Goal: Task Accomplishment & Management: Use online tool/utility

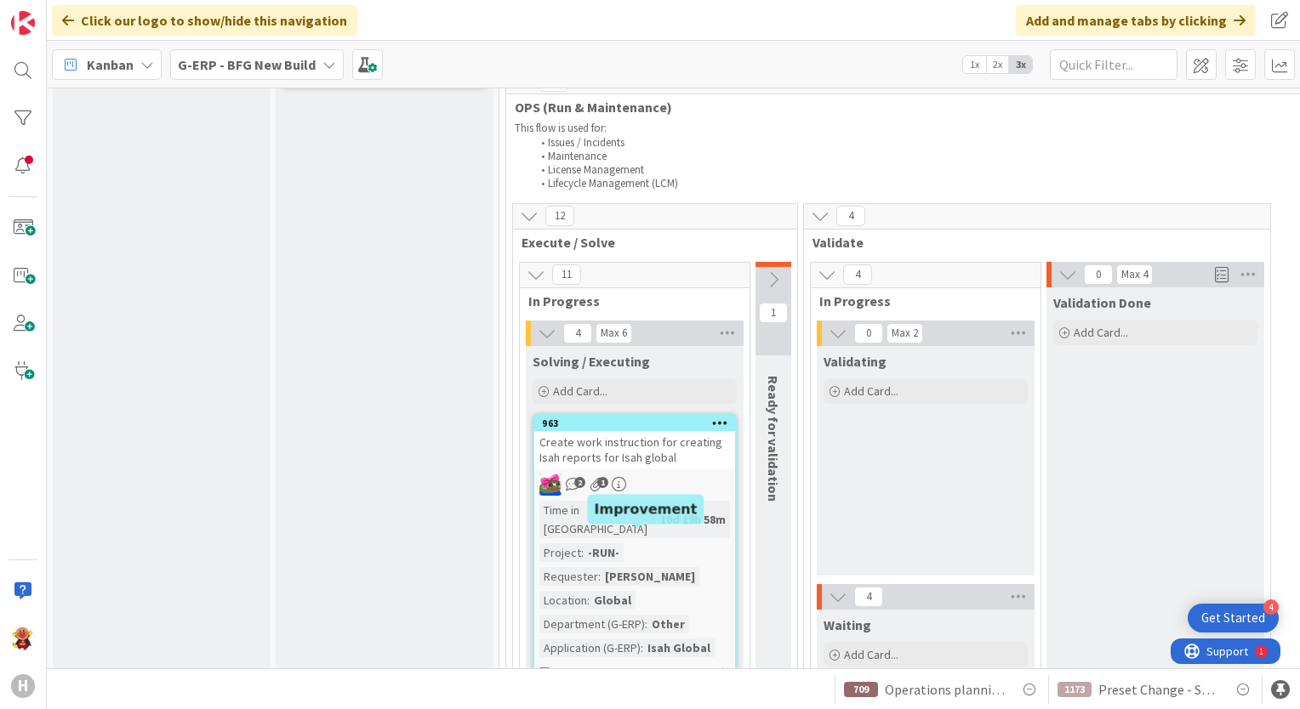
scroll to position [2552, 0]
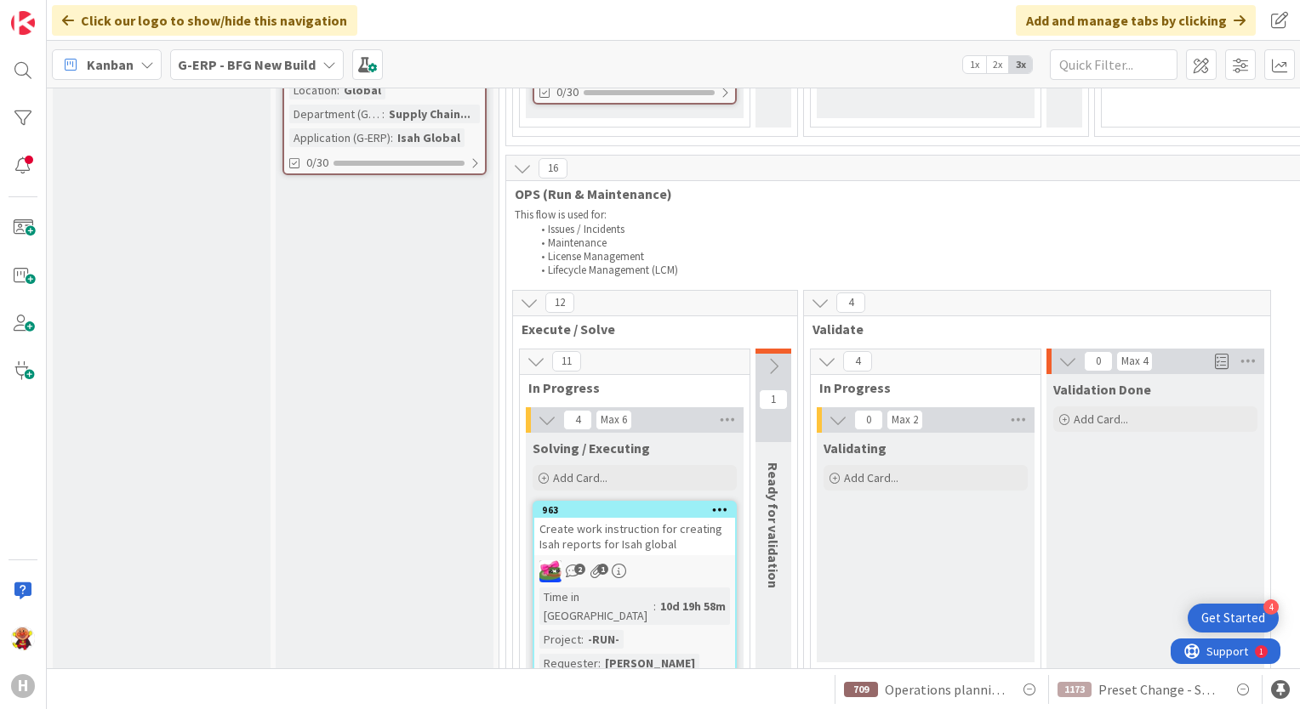
click at [772, 357] on icon at bounding box center [773, 366] width 19 height 19
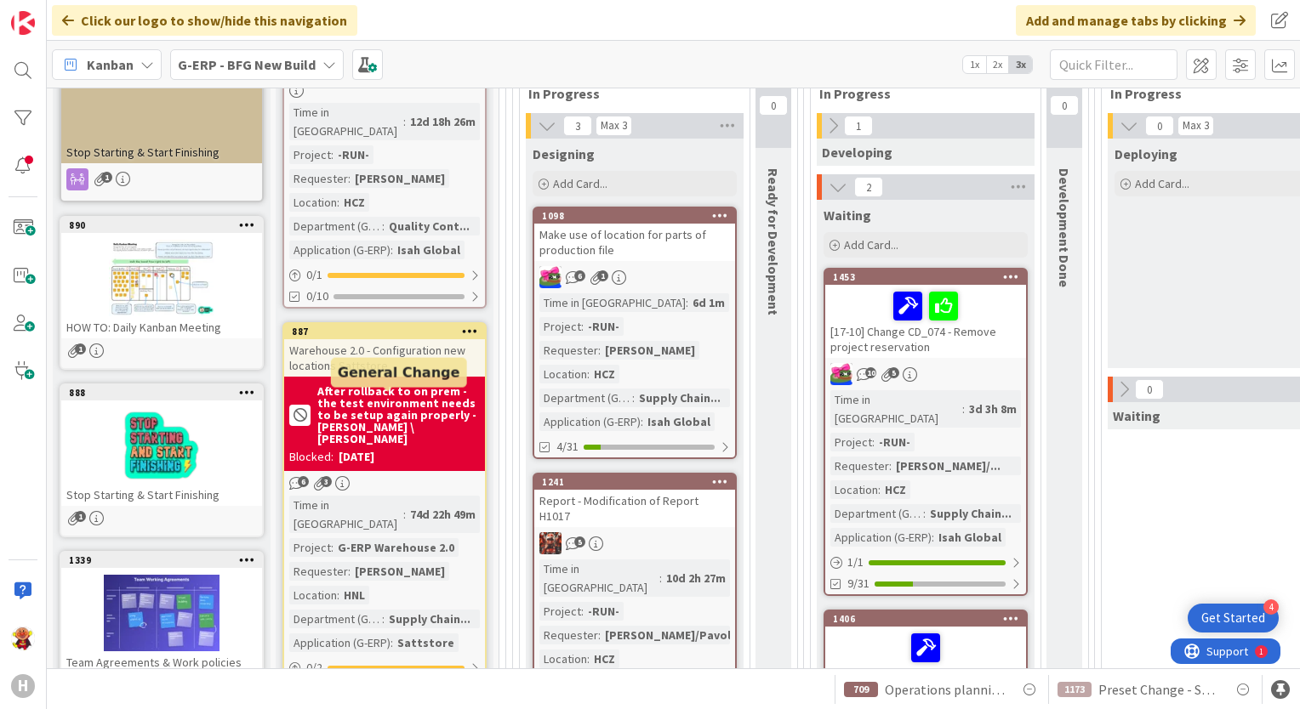
scroll to position [170, 0]
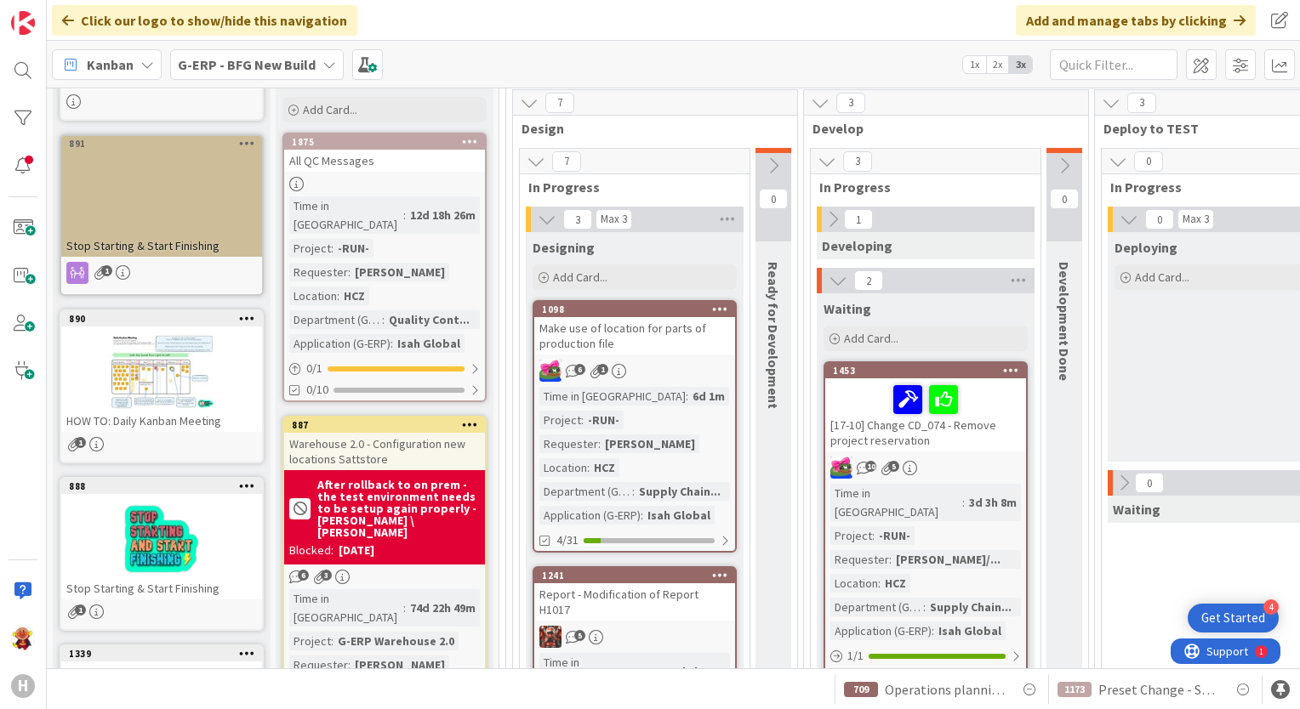
drag, startPoint x: 289, startPoint y: 60, endPoint x: 289, endPoint y: 77, distance: 16.2
click at [289, 61] on b "G-ERP - BFG New Build" at bounding box center [247, 64] width 138 height 17
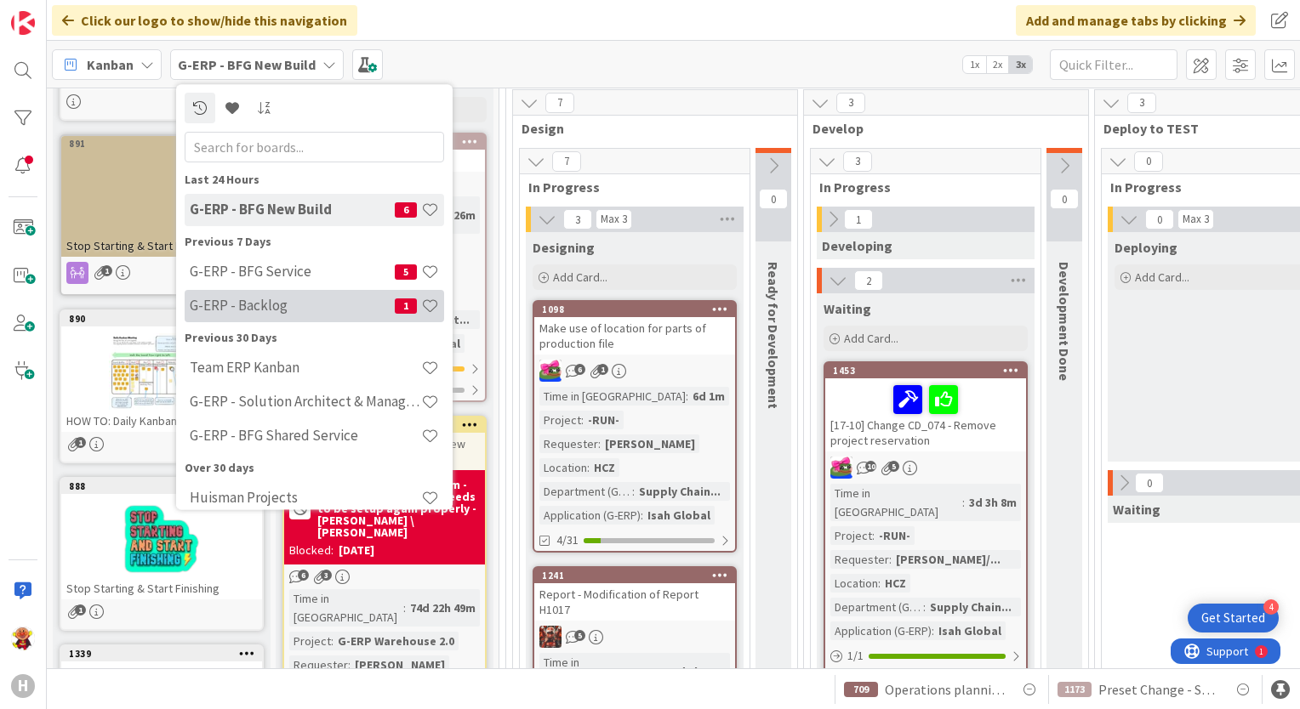
click at [292, 310] on h4 "G-ERP - Backlog" at bounding box center [292, 306] width 205 height 17
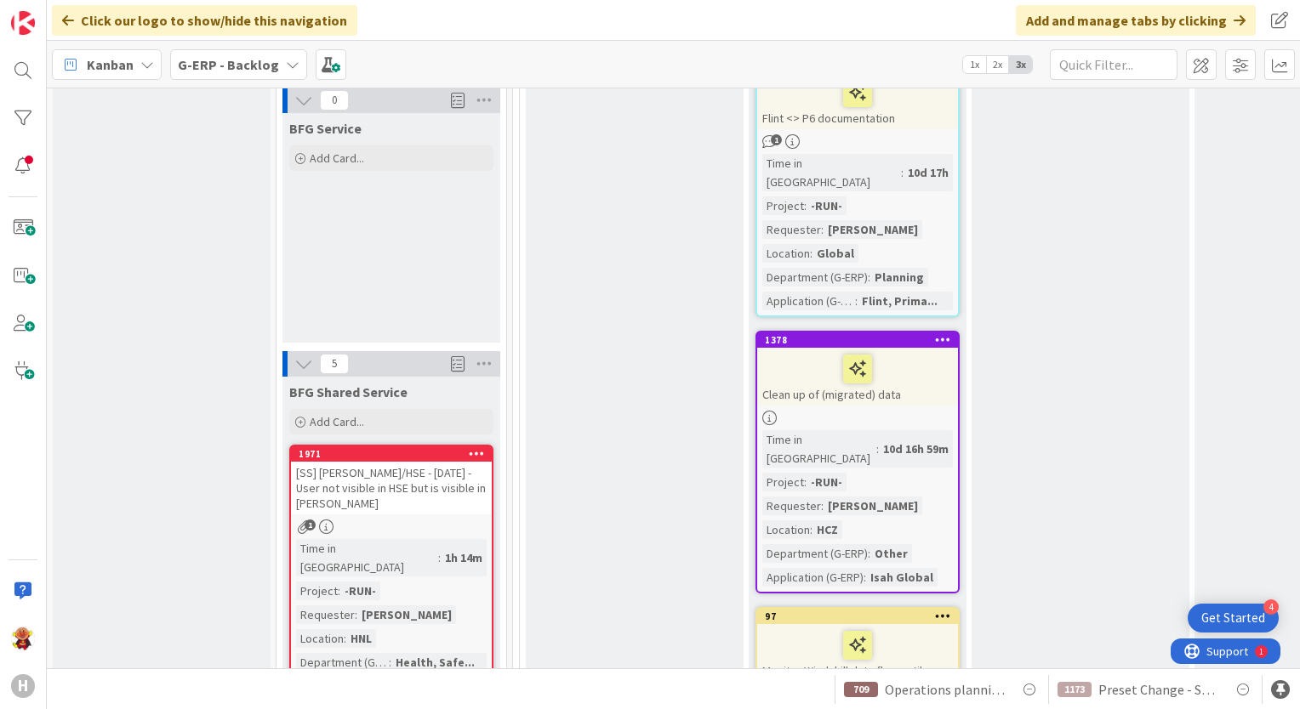
scroll to position [1957, 0]
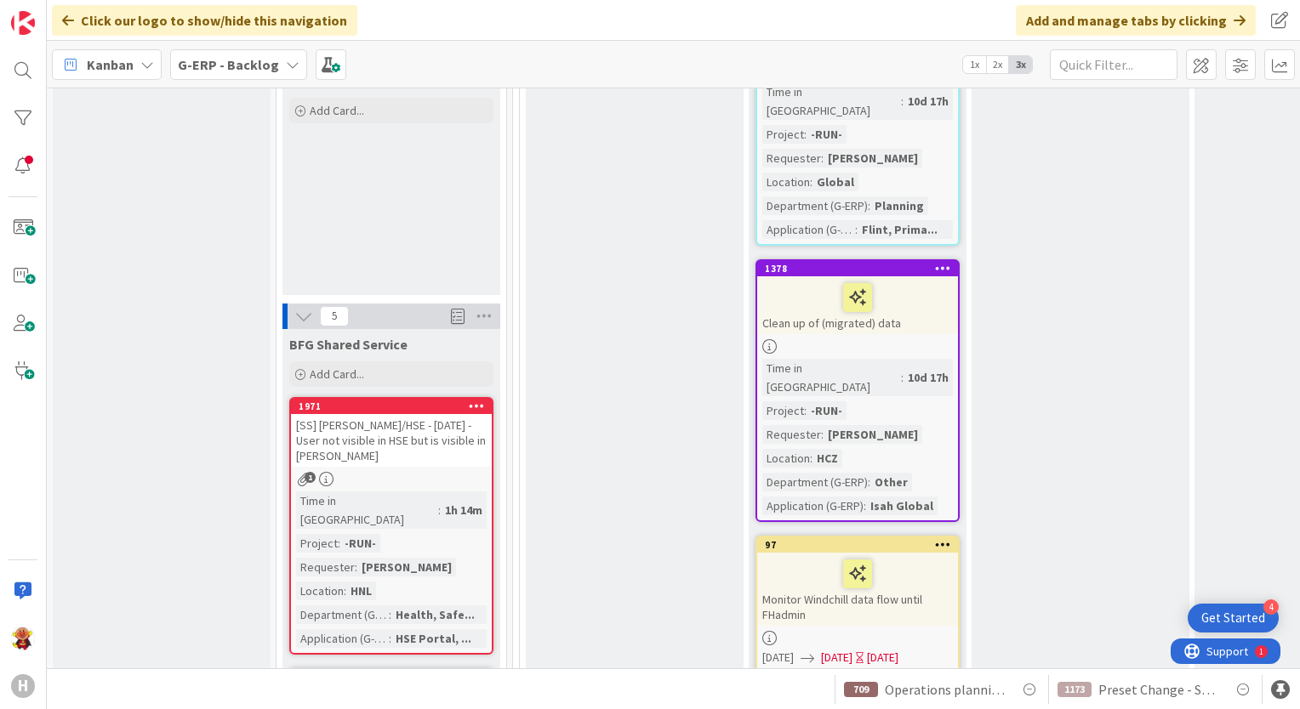
click at [264, 82] on div "Kanban G-ERP - Backlog 1x 2x 3x" at bounding box center [673, 64] width 1253 height 47
click at [263, 63] on b "G-ERP - Backlog" at bounding box center [228, 64] width 101 height 17
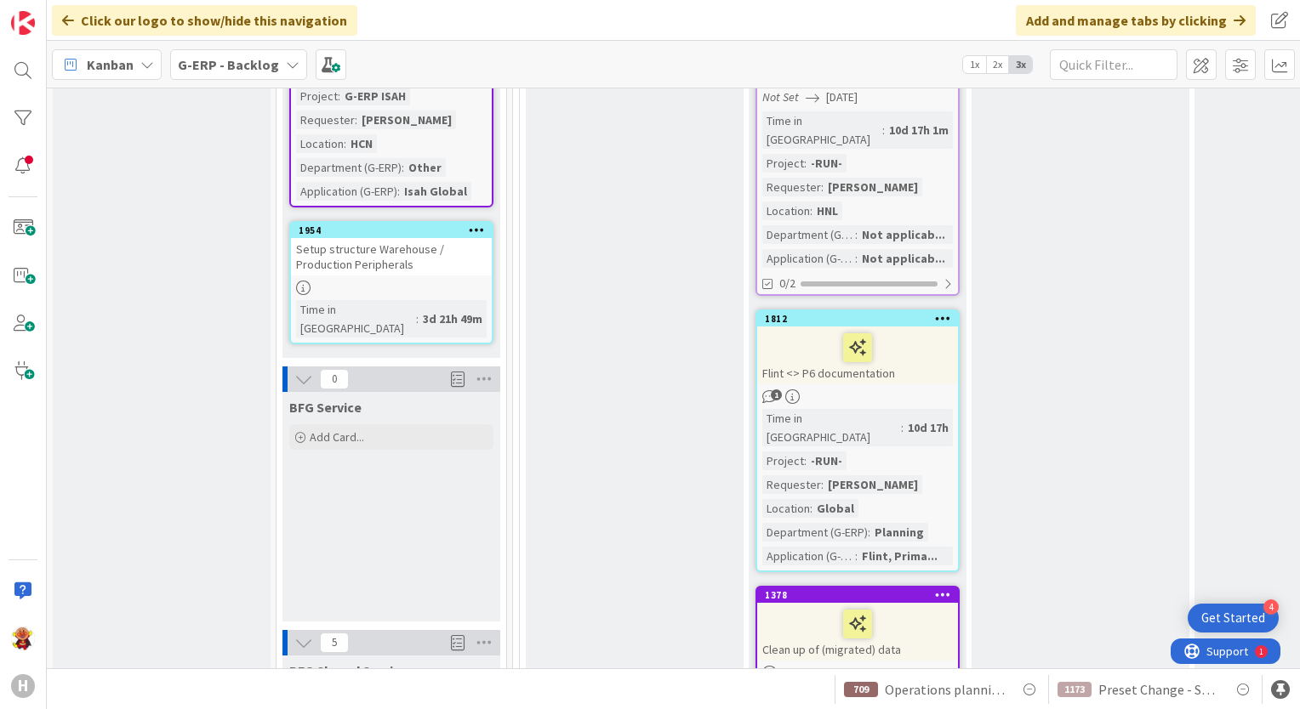
scroll to position [1531, 0]
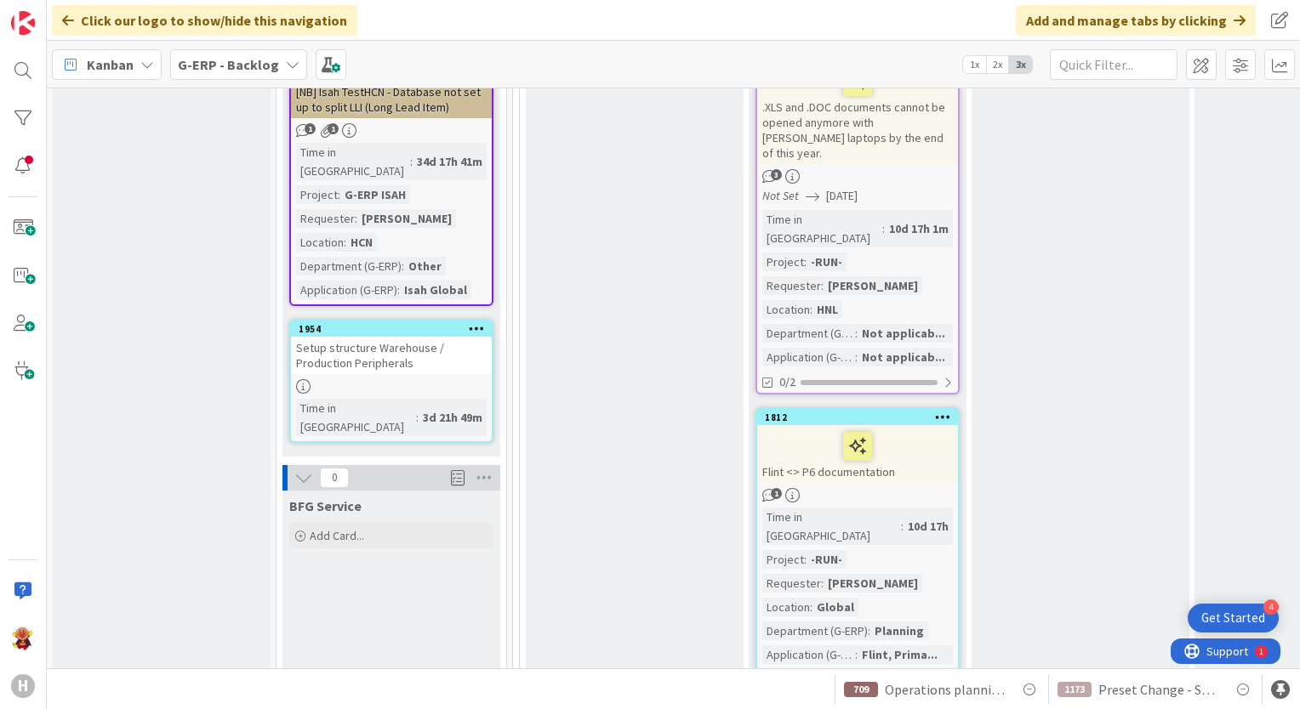
click at [199, 73] on span "G-ERP - Backlog" at bounding box center [228, 64] width 101 height 20
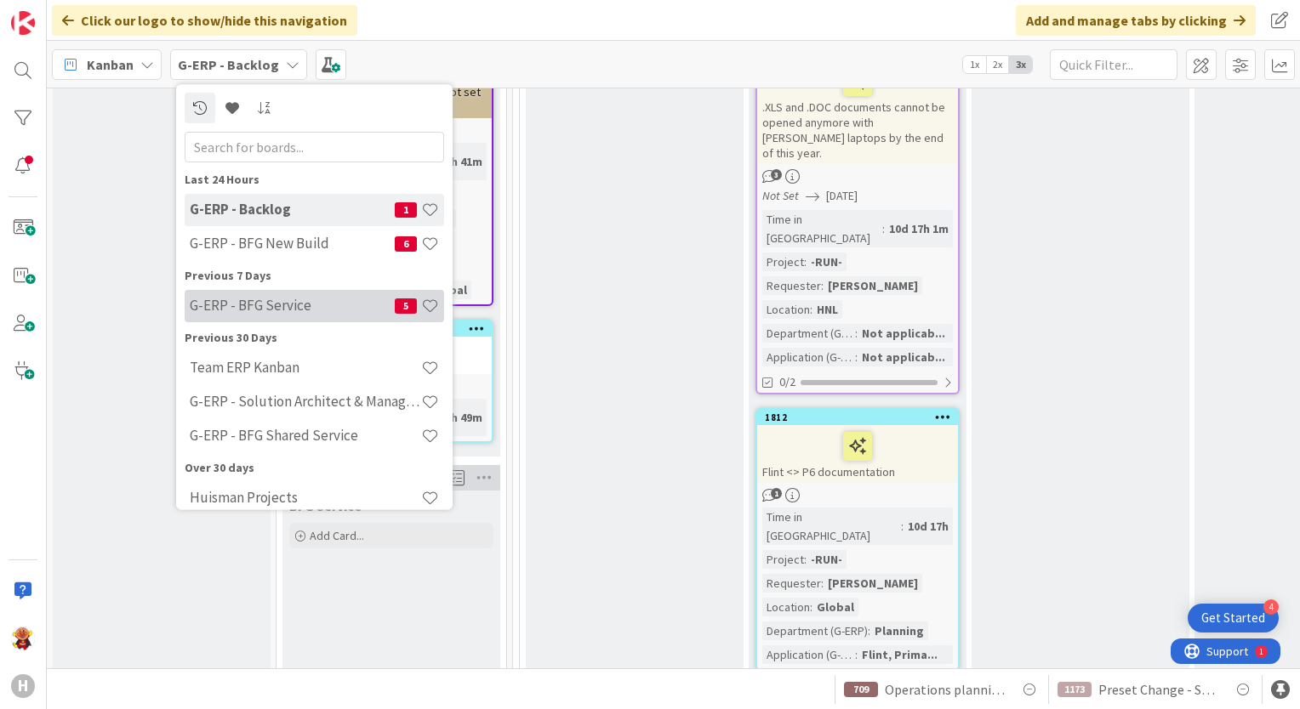
click at [298, 298] on h4 "G-ERP - BFG Service" at bounding box center [292, 306] width 205 height 17
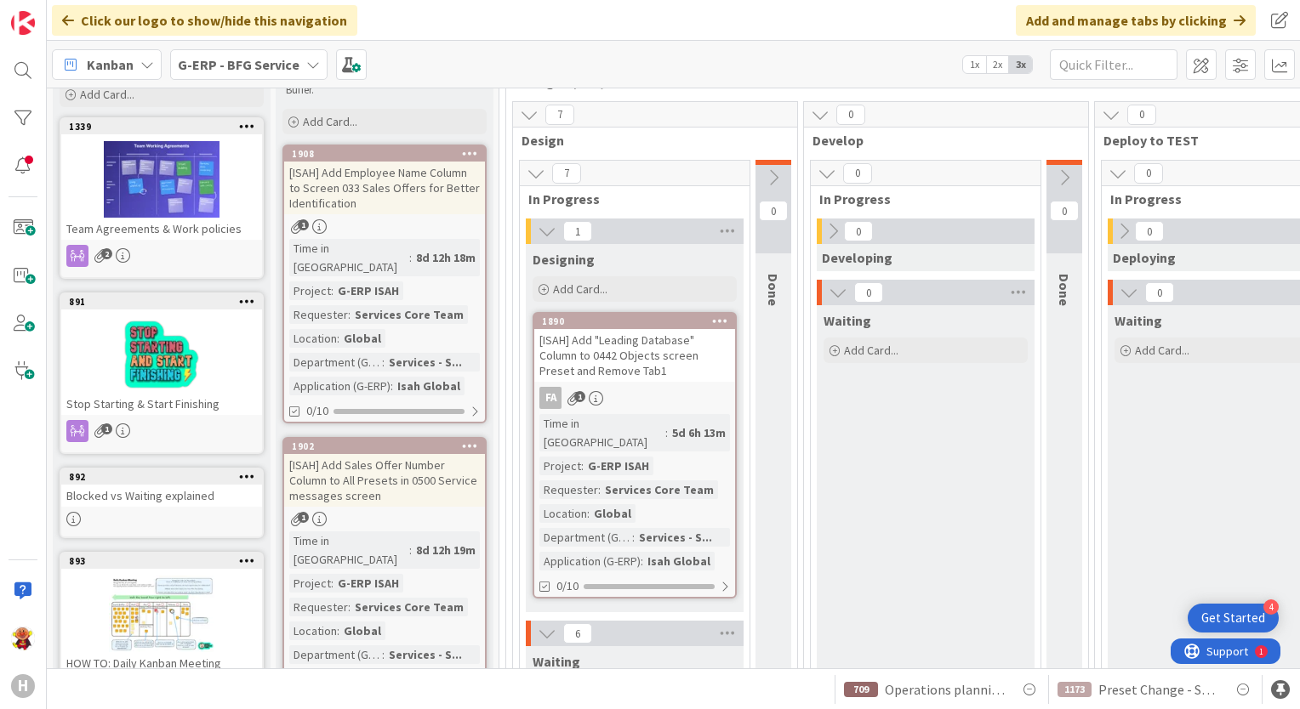
scroll to position [85, 0]
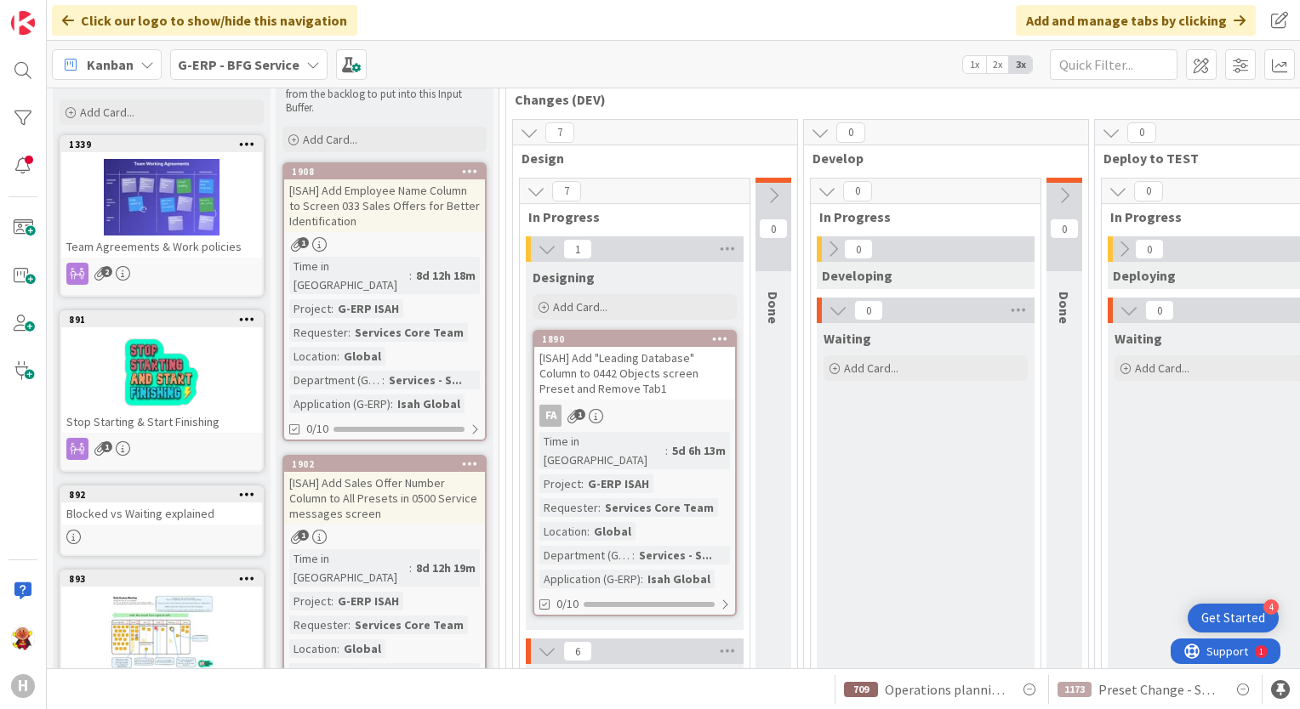
click at [279, 77] on div "G-ERP - BFG Service" at bounding box center [248, 64] width 157 height 31
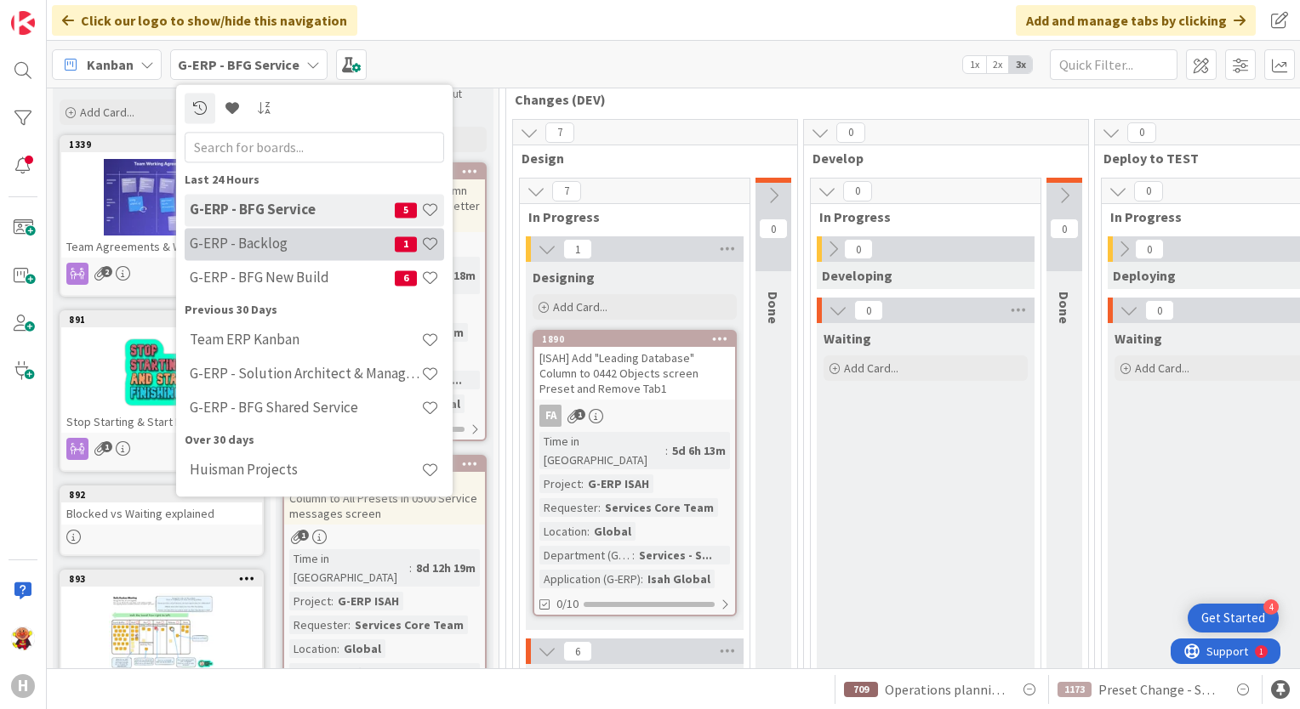
click at [294, 248] on h4 "G-ERP - Backlog" at bounding box center [292, 244] width 205 height 17
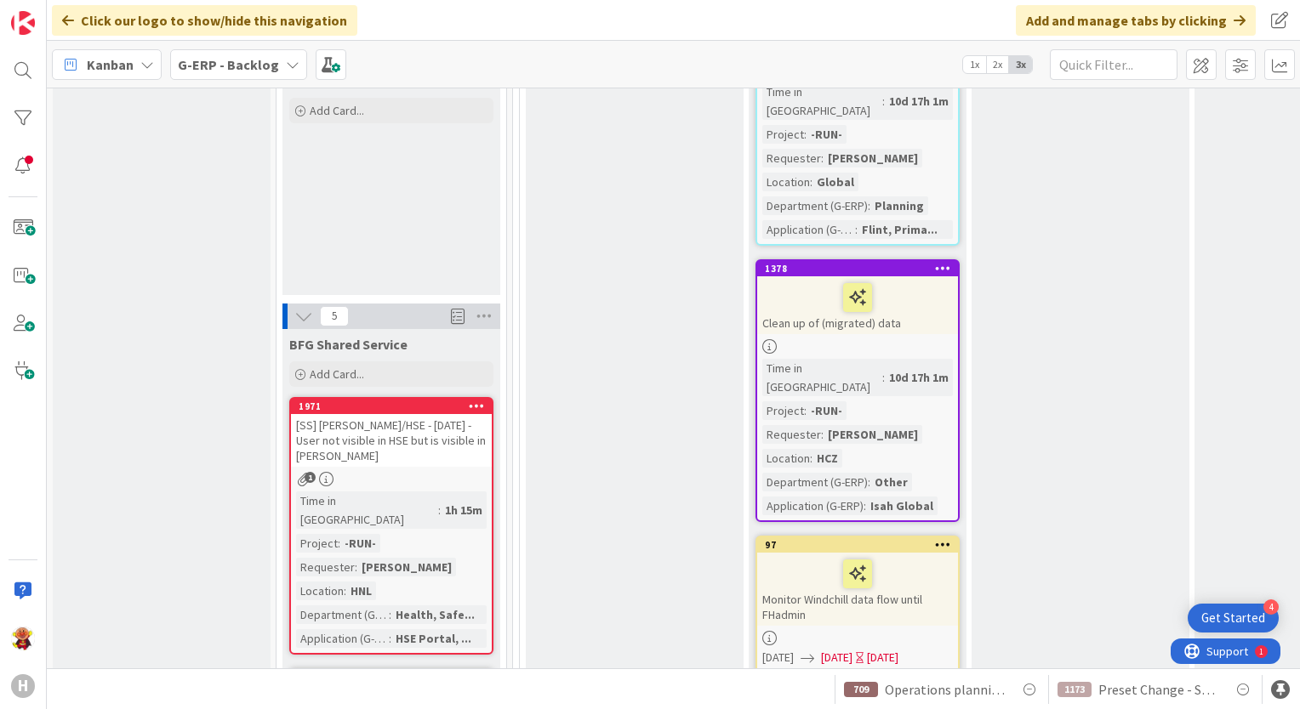
scroll to position [1786, 0]
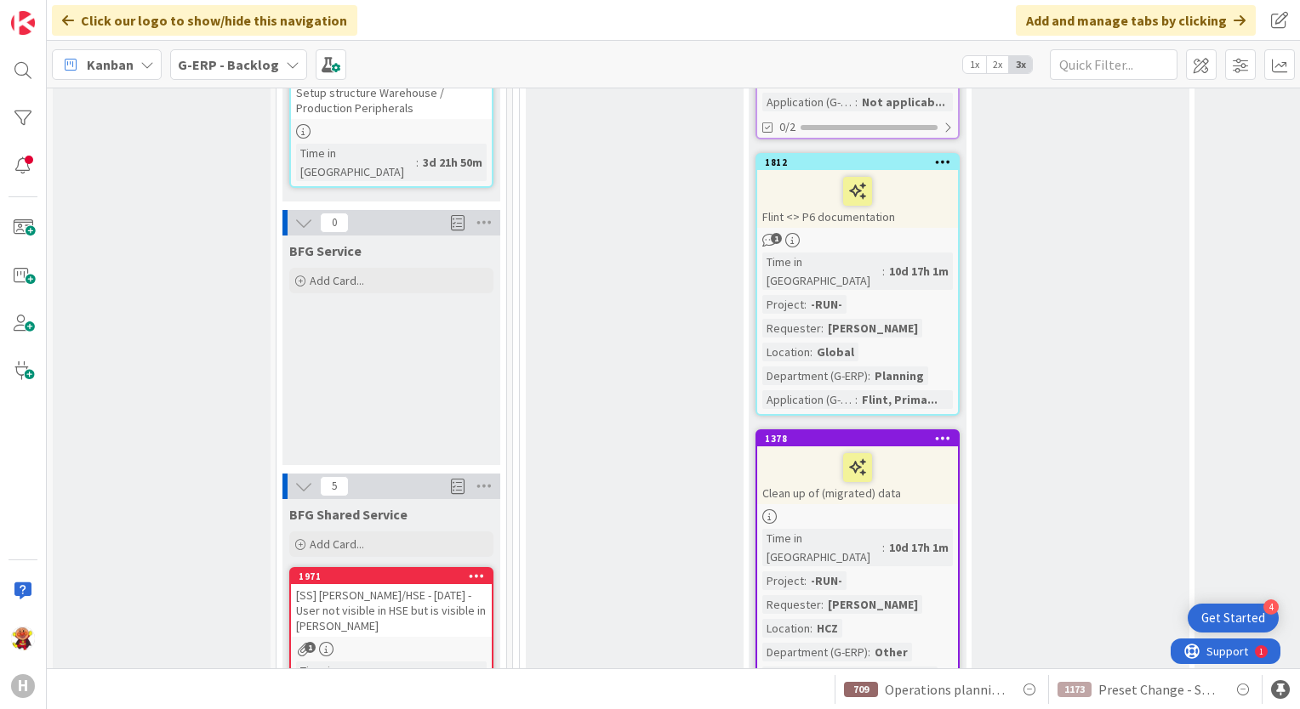
click at [259, 60] on b "G-ERP - Backlog" at bounding box center [228, 64] width 101 height 17
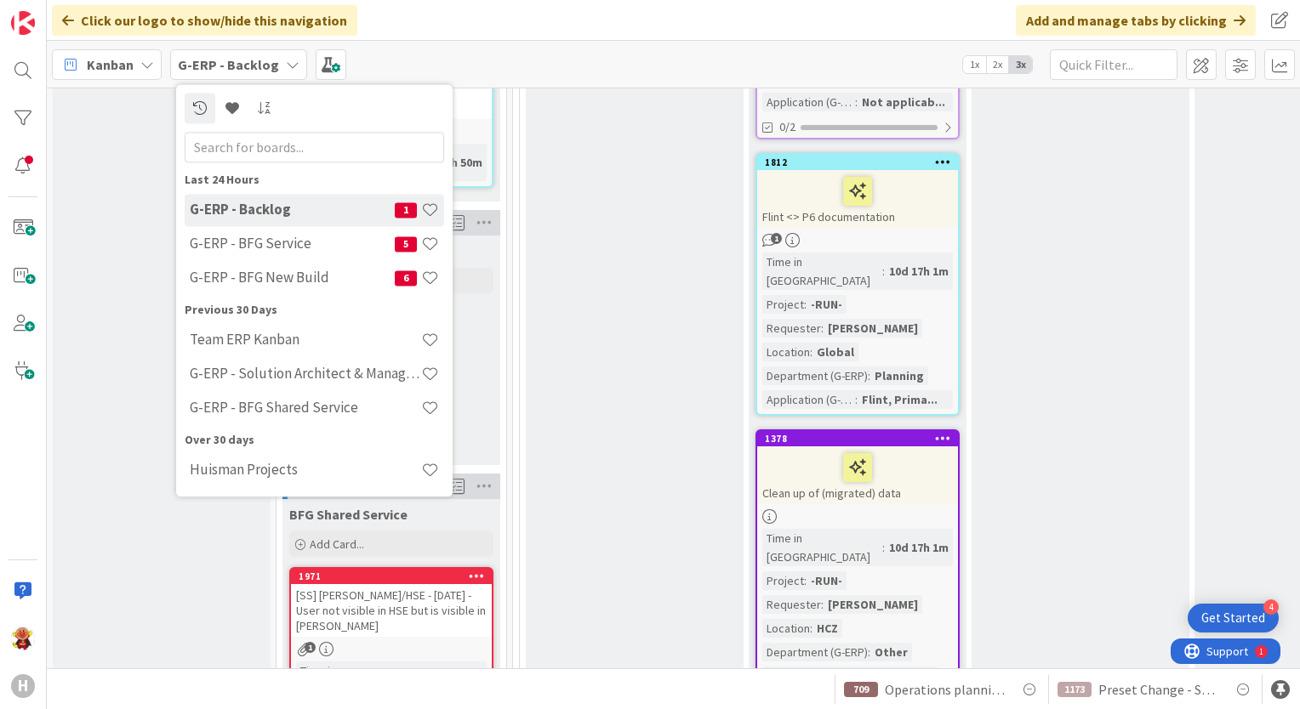
click at [293, 412] on h4 "G-ERP - BFG Shared Service" at bounding box center [305, 408] width 231 height 17
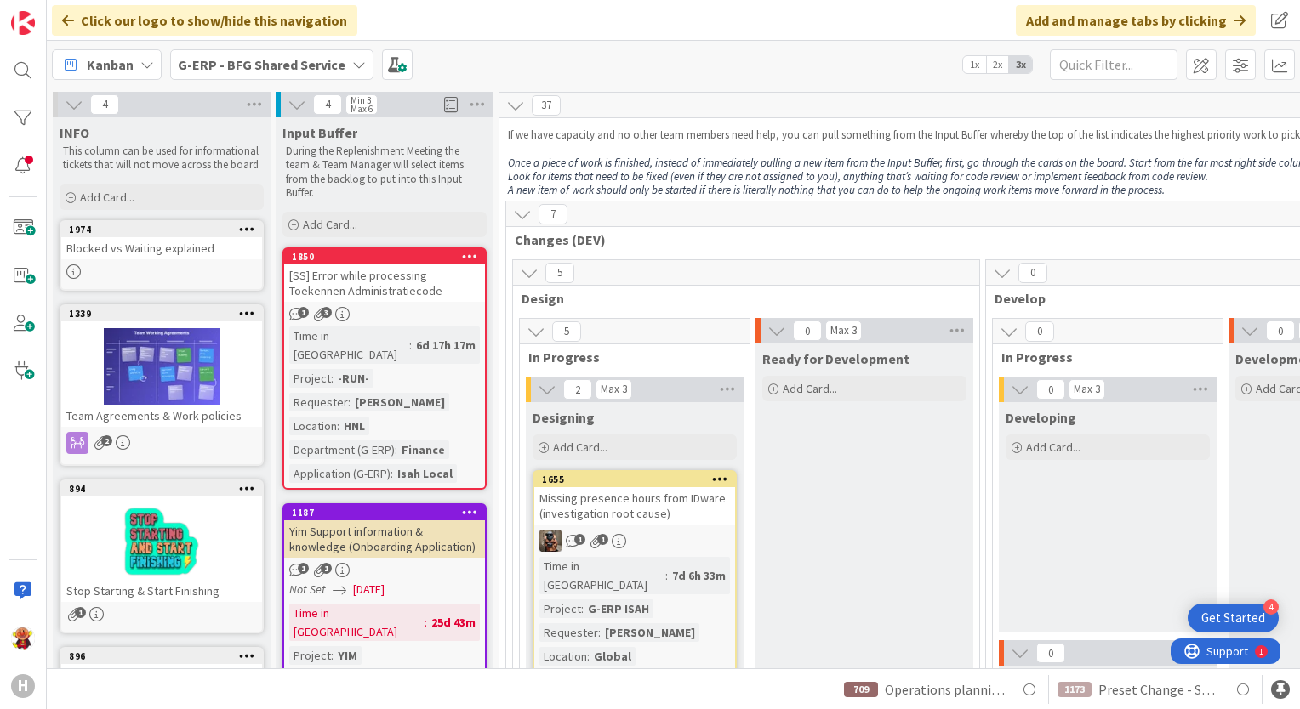
drag, startPoint x: 385, startPoint y: 669, endPoint x: 422, endPoint y: 666, distance: 37.5
click at [452, 669] on div "1173 Preset Change - Shipping in Shipping Schedule 709 Operations planning boar…" at bounding box center [673, 689] width 1253 height 41
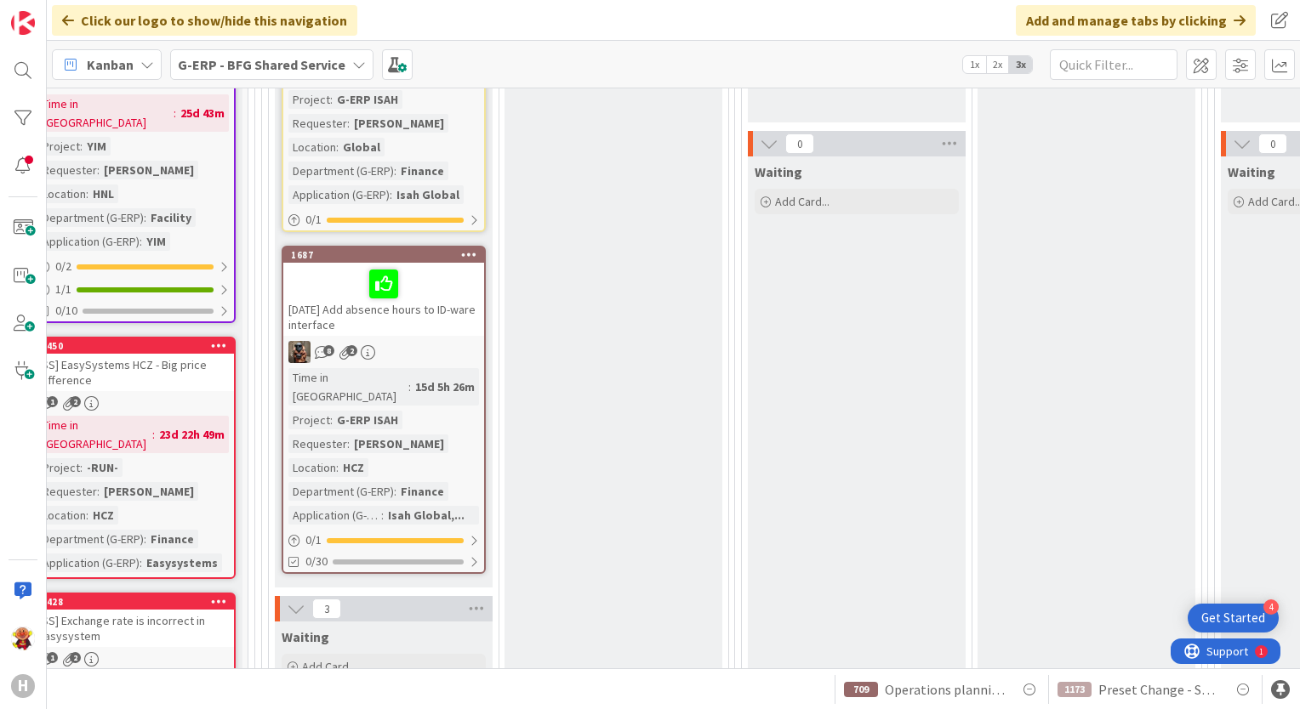
scroll to position [510, 251]
click at [14, 67] on div at bounding box center [23, 71] width 34 height 34
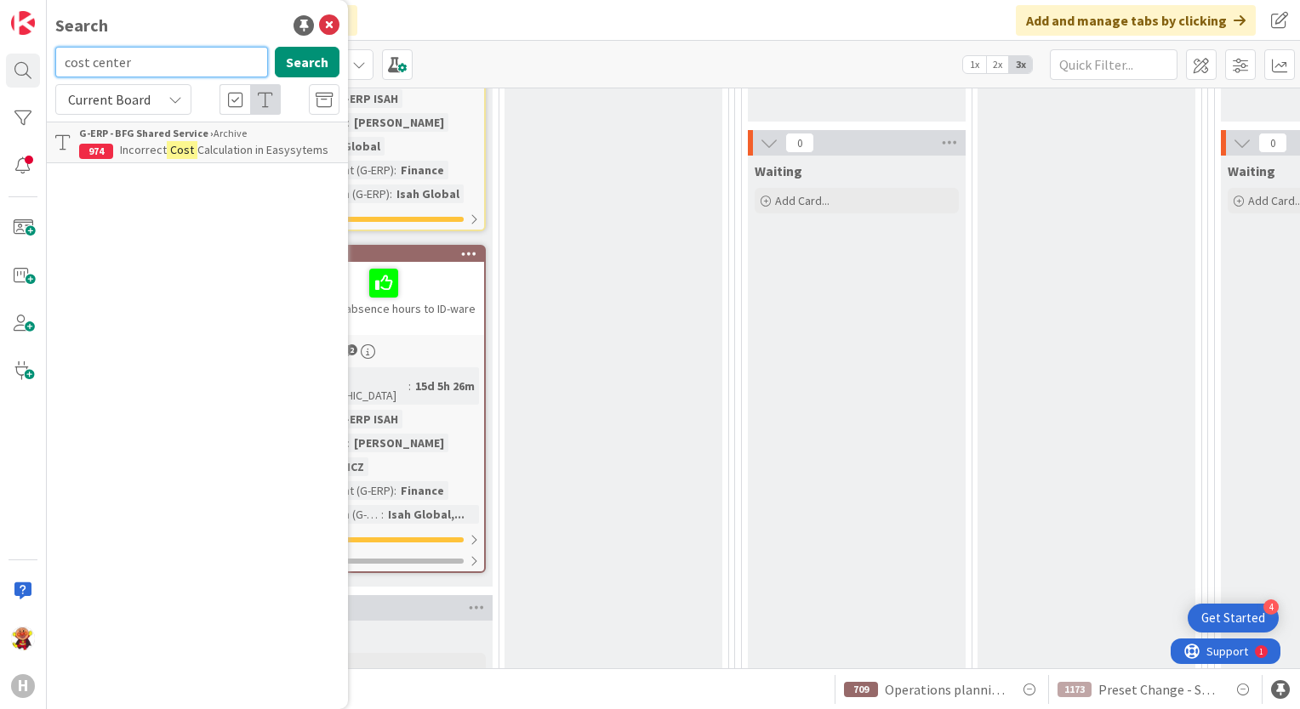
click at [153, 67] on input "cost center" at bounding box center [161, 62] width 213 height 31
type input "c"
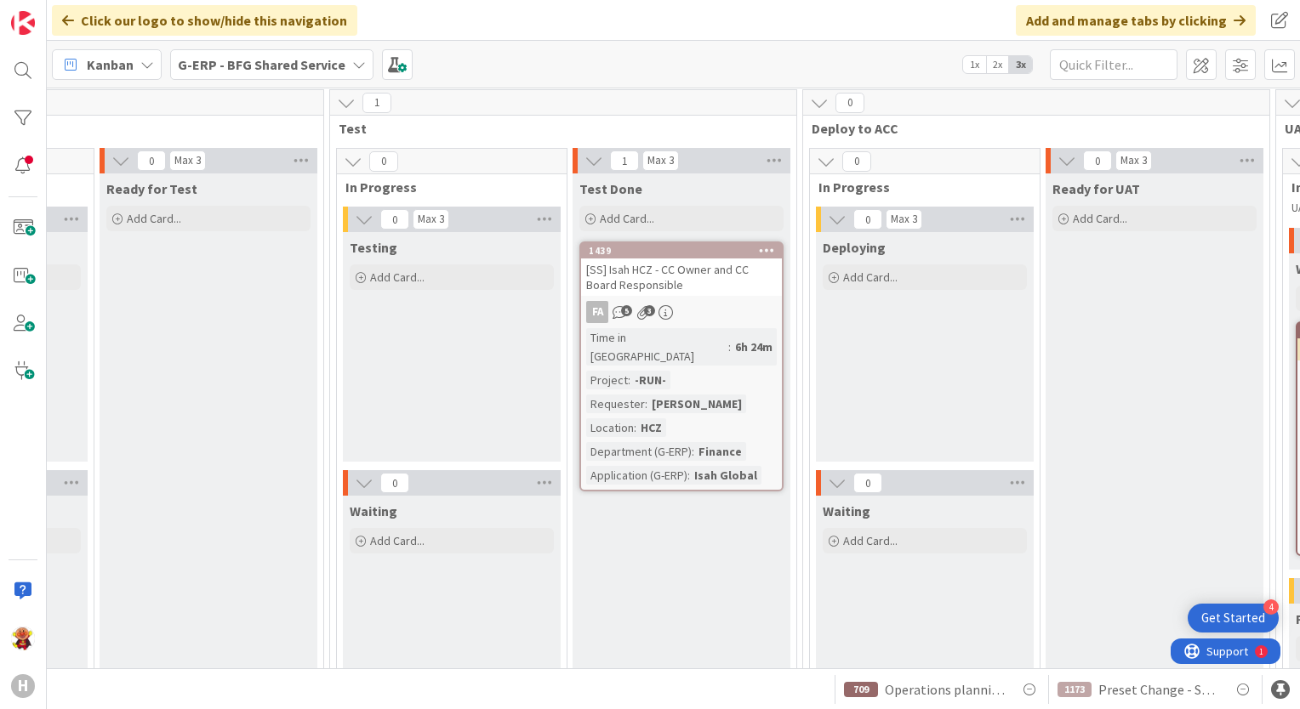
scroll to position [170, 1651]
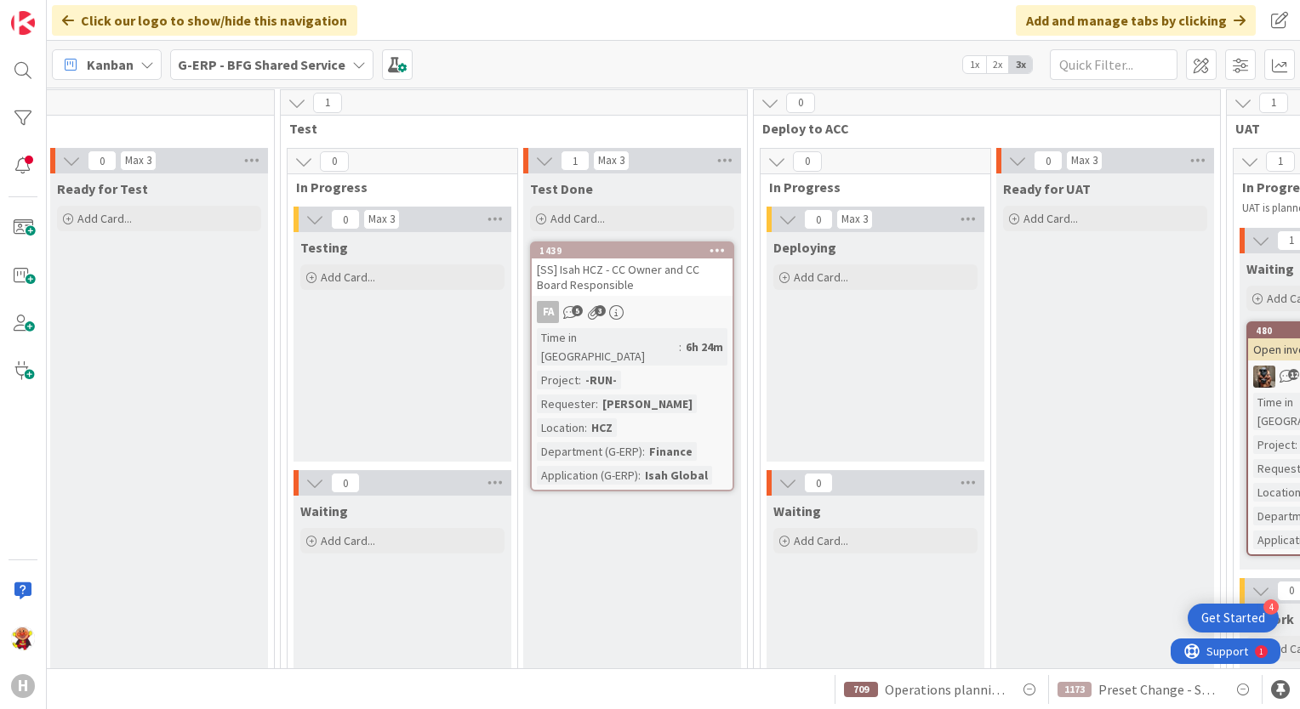
click at [695, 304] on div "FA 5 3" at bounding box center [632, 312] width 201 height 22
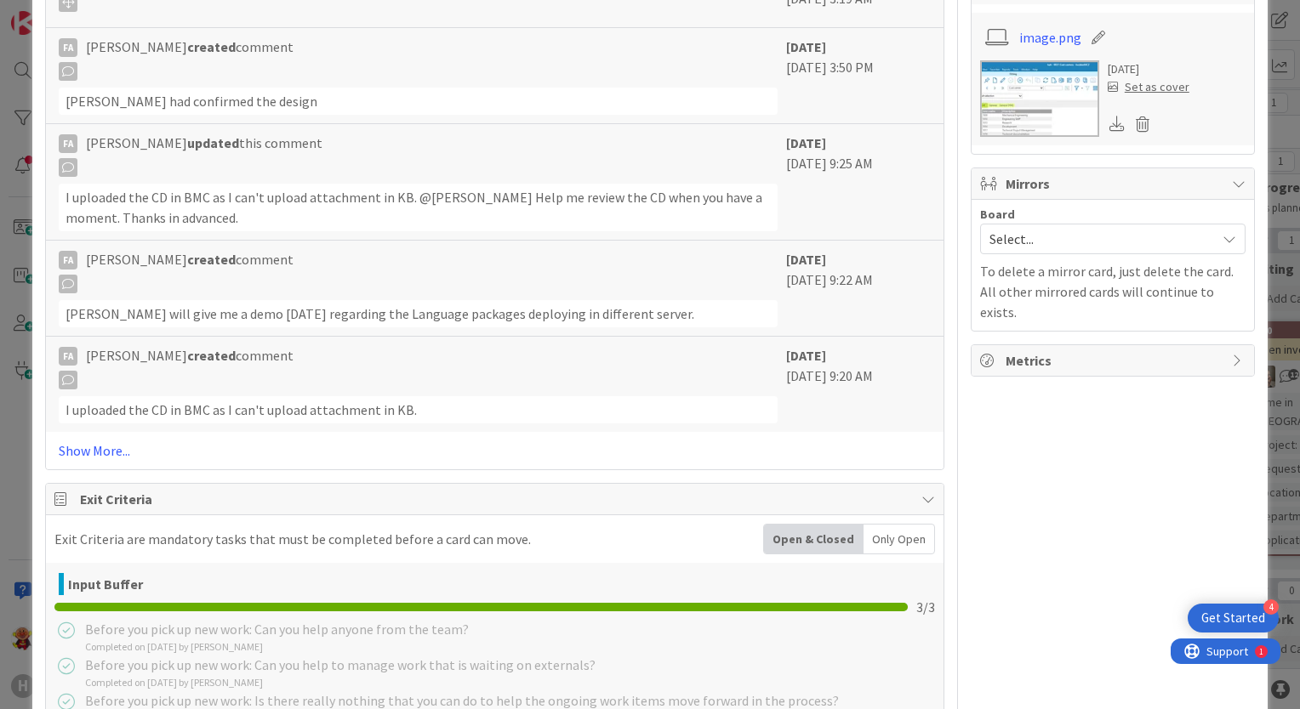
scroll to position [1202, 0]
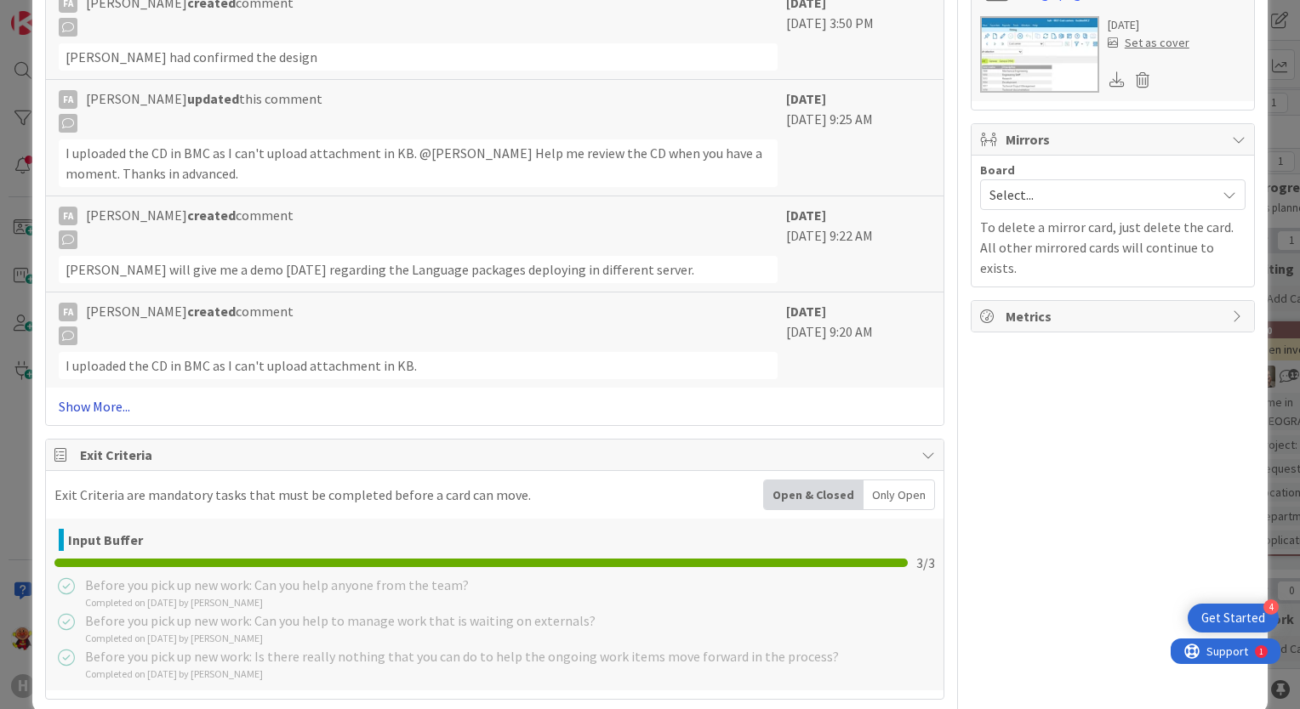
click at [102, 396] on link "Show More..." at bounding box center [495, 406] width 872 height 20
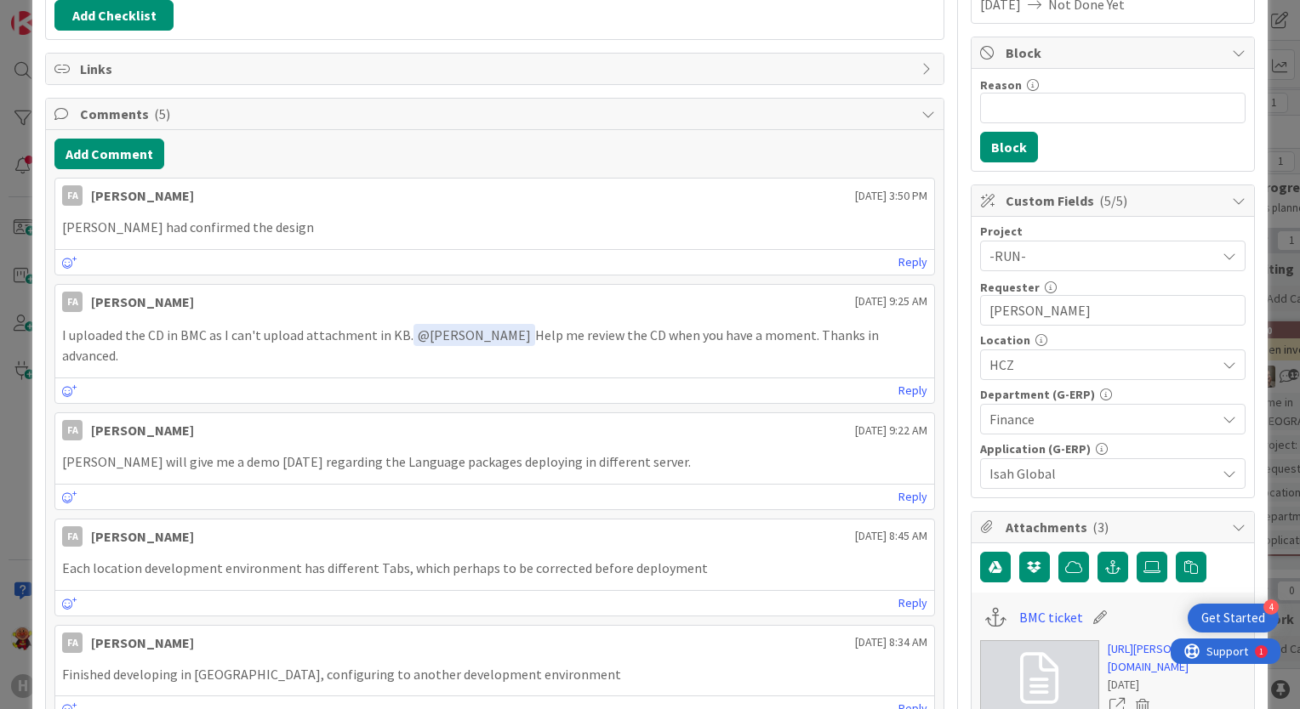
scroll to position [0, 0]
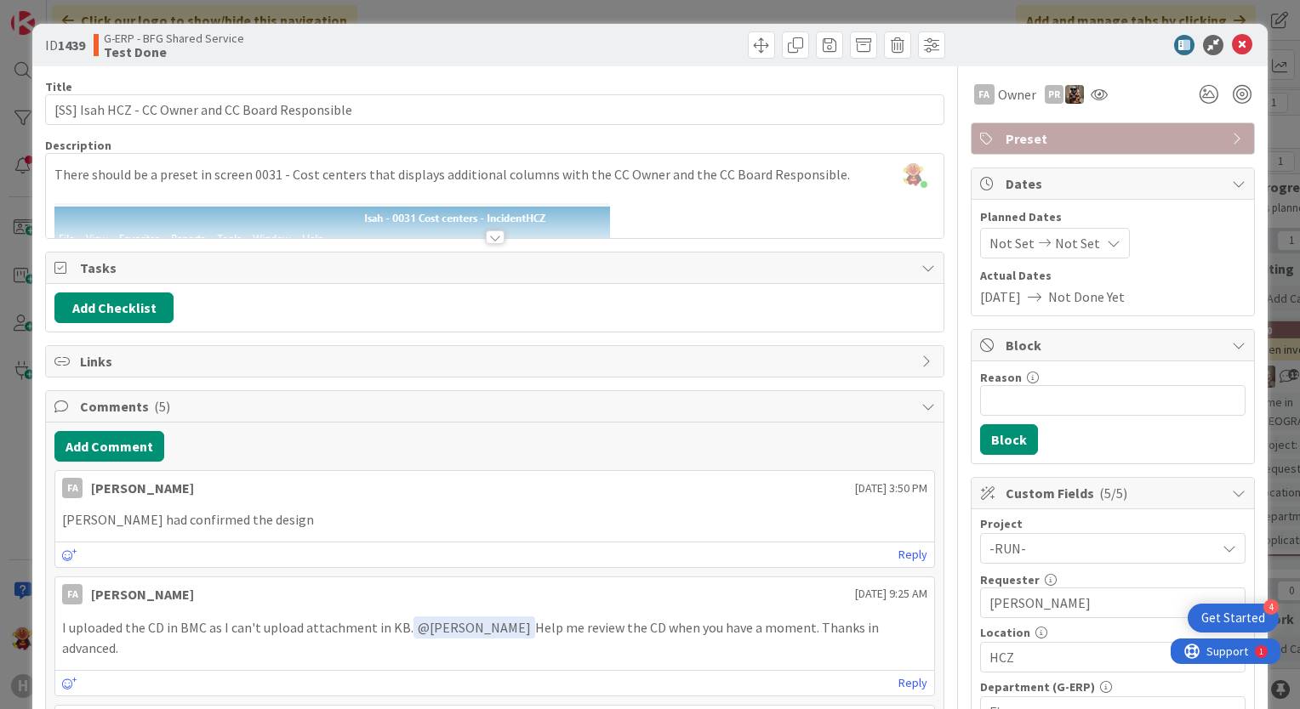
click at [487, 240] on div at bounding box center [495, 238] width 19 height 14
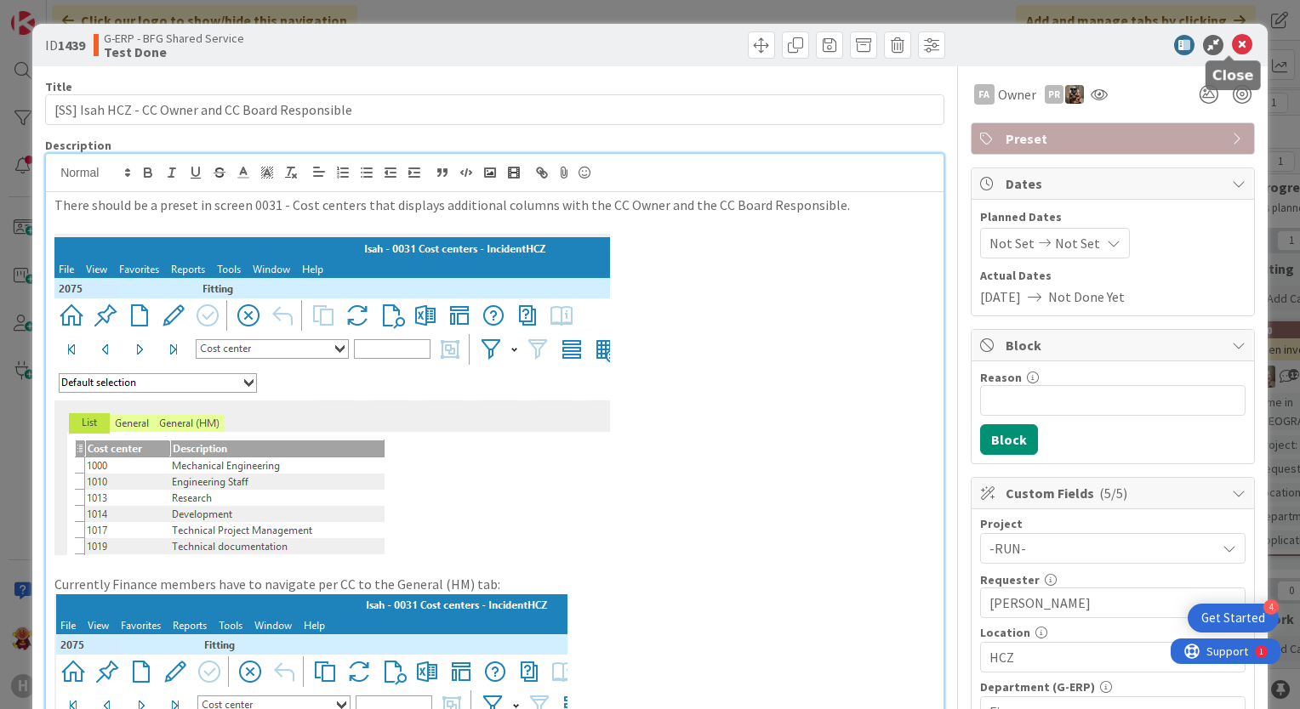
click at [1233, 45] on icon at bounding box center [1242, 45] width 20 height 20
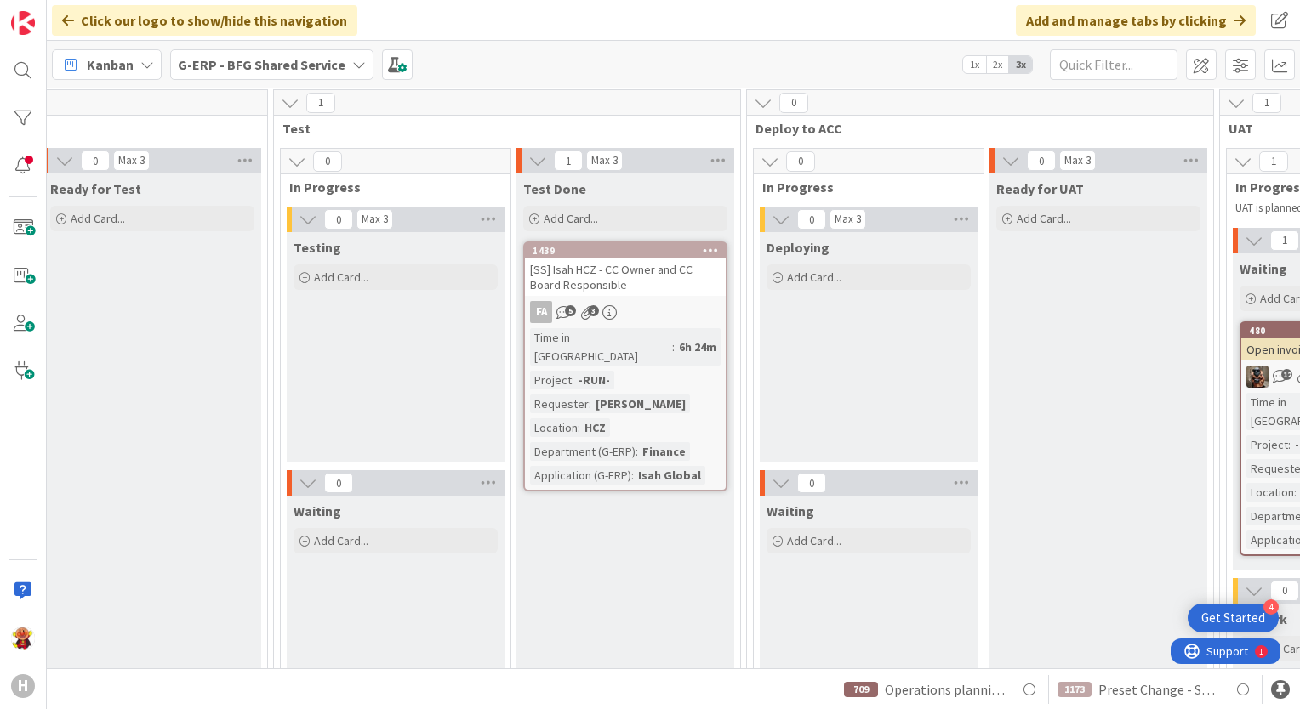
scroll to position [170, 1661]
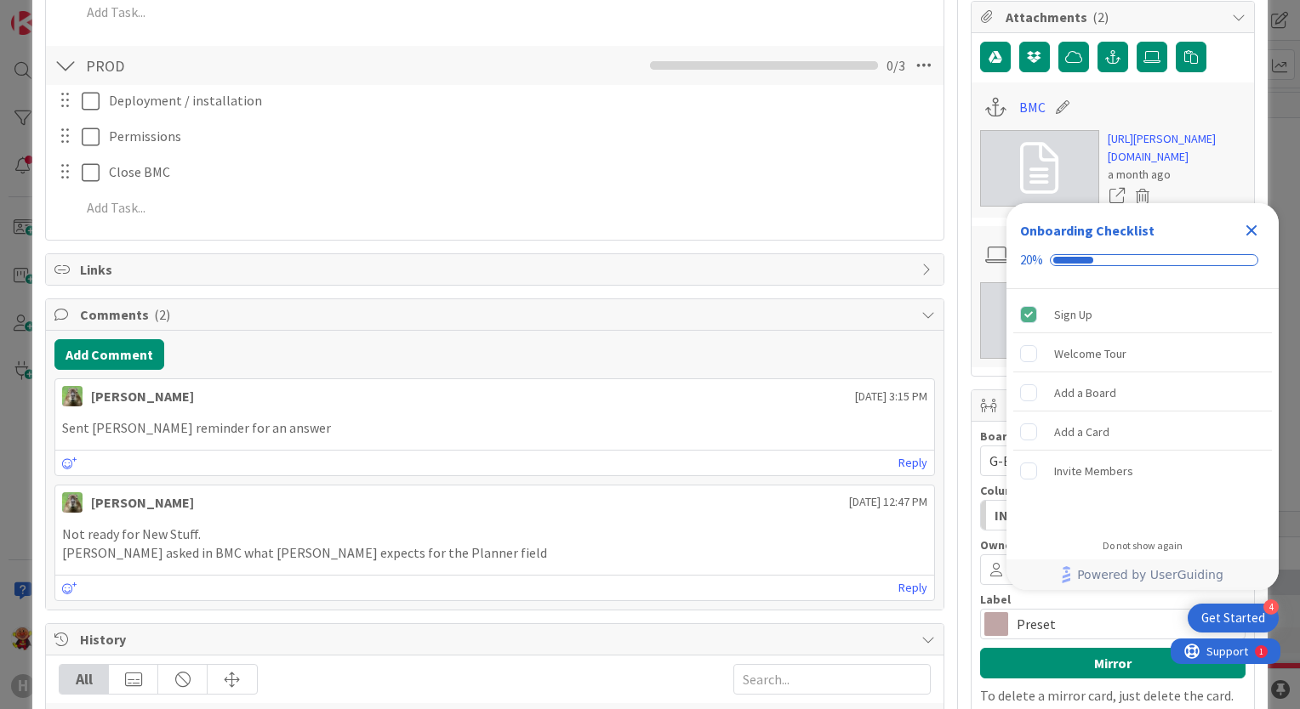
scroll to position [936, 0]
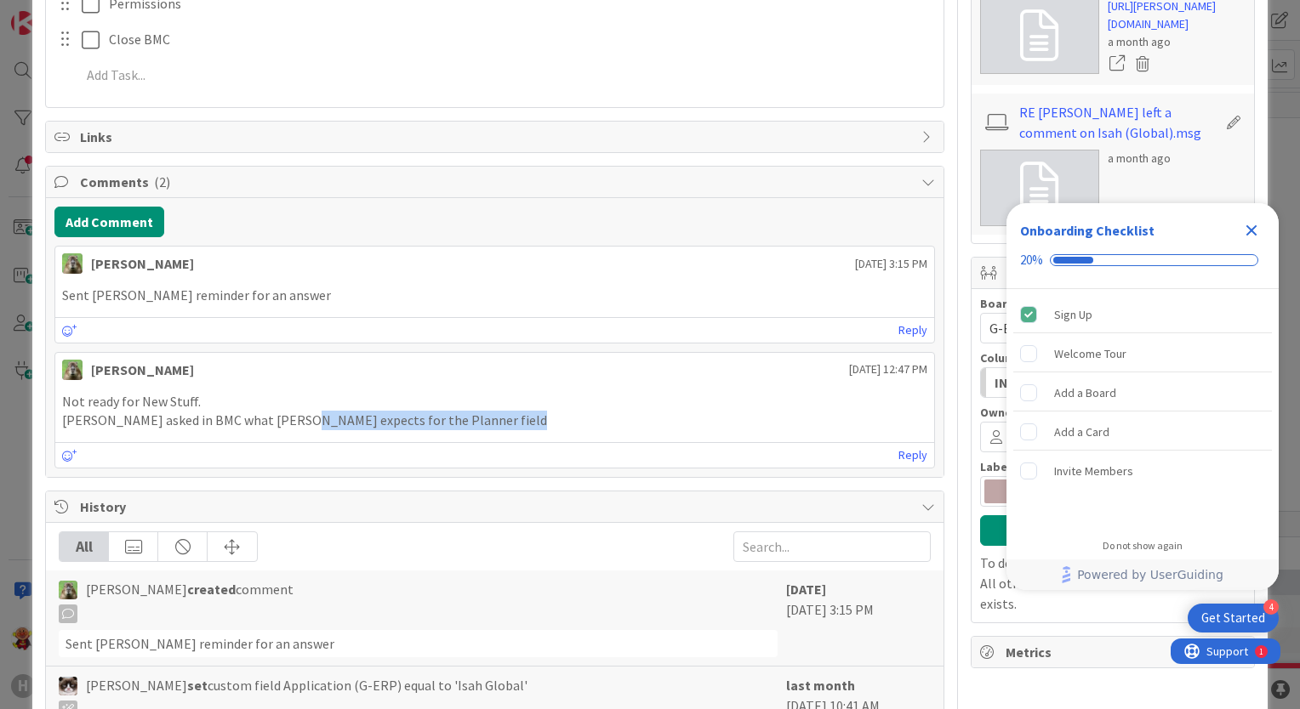
drag, startPoint x: 282, startPoint y: 424, endPoint x: 401, endPoint y: 437, distance: 119.0
click at [401, 437] on div "Timothy Tjia August 22 2025 12:47 PM Not ready for New Stuff. Lareina asked in …" at bounding box center [494, 410] width 880 height 117
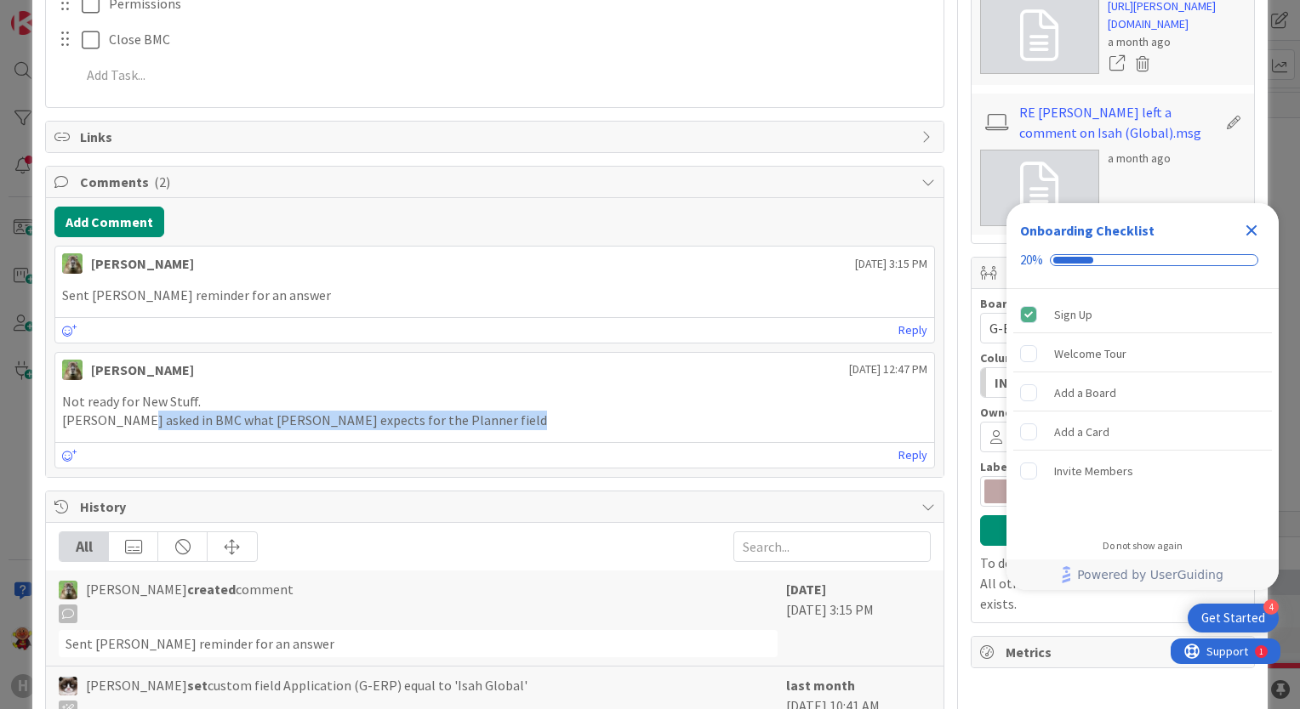
drag, startPoint x: 133, startPoint y: 421, endPoint x: 402, endPoint y: 442, distance: 269.6
click at [402, 442] on div "Timothy Tjia August 22 2025 12:47 PM Not ready for New Stuff. Lareina asked in …" at bounding box center [494, 410] width 880 height 117
click at [402, 442] on div "Reply" at bounding box center [494, 455] width 879 height 26
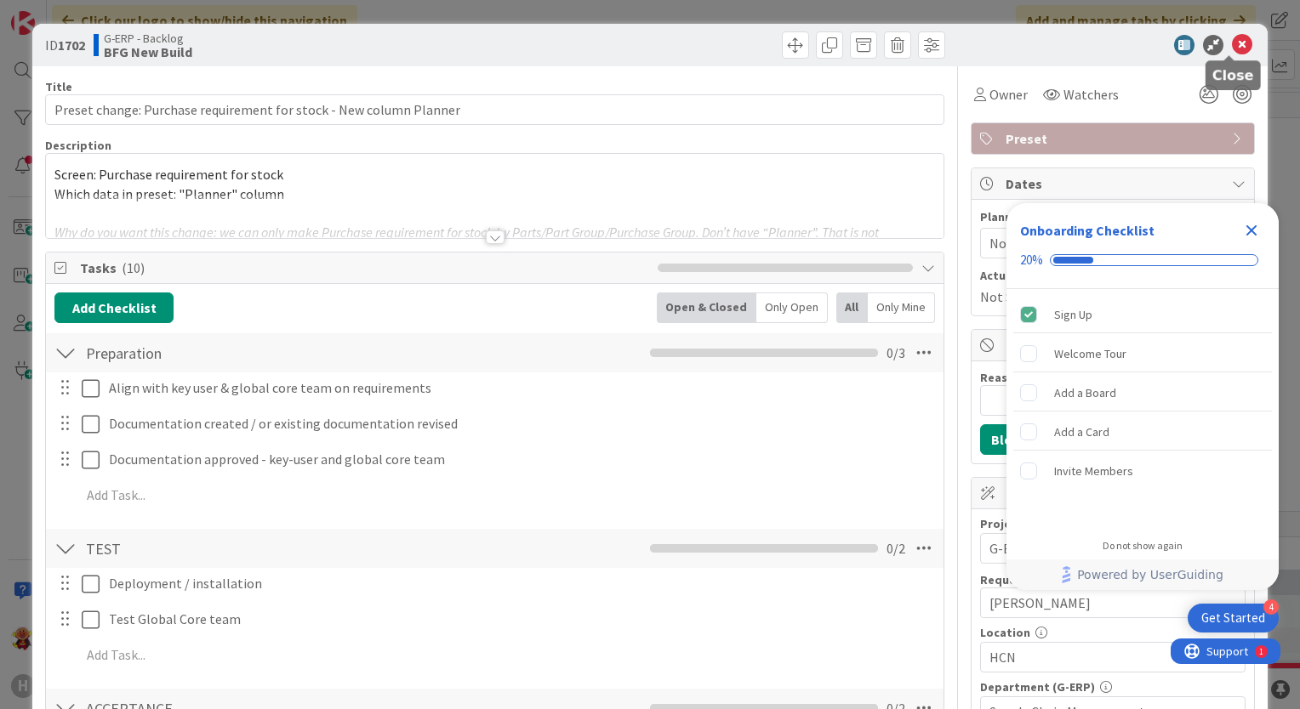
click at [1232, 48] on icon at bounding box center [1242, 45] width 20 height 20
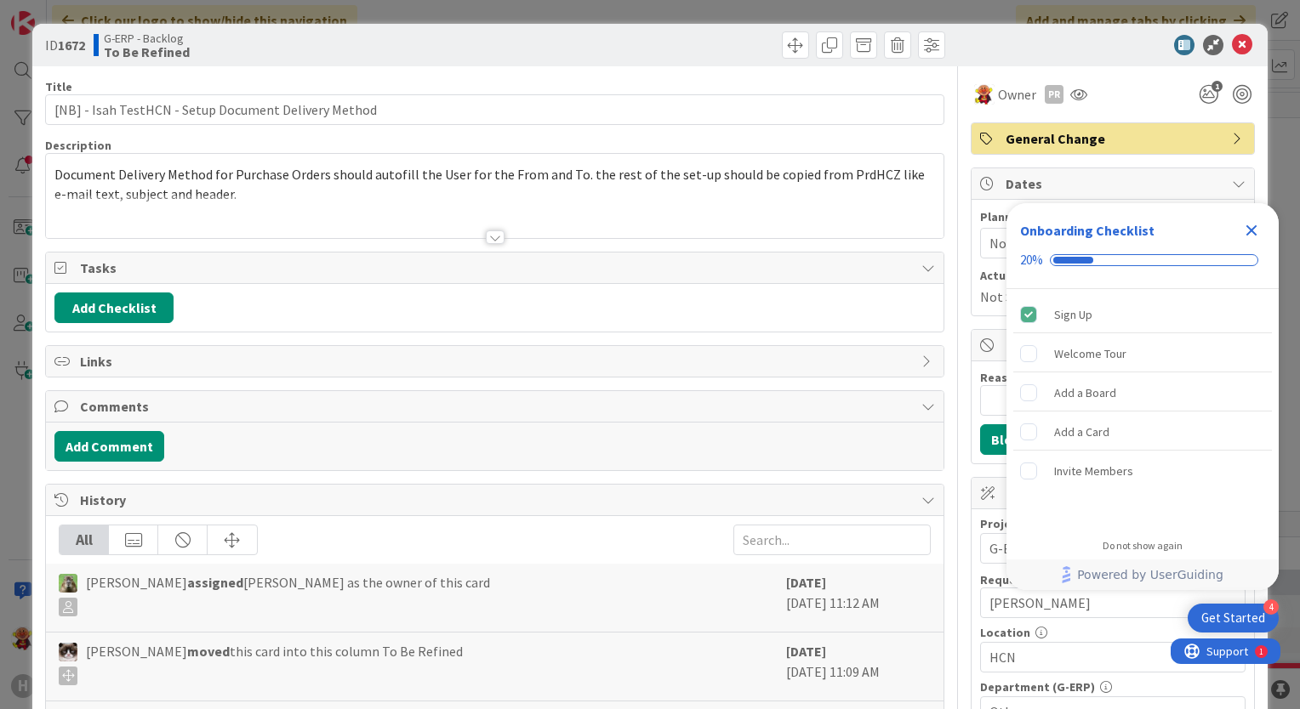
click at [489, 237] on div at bounding box center [495, 238] width 19 height 14
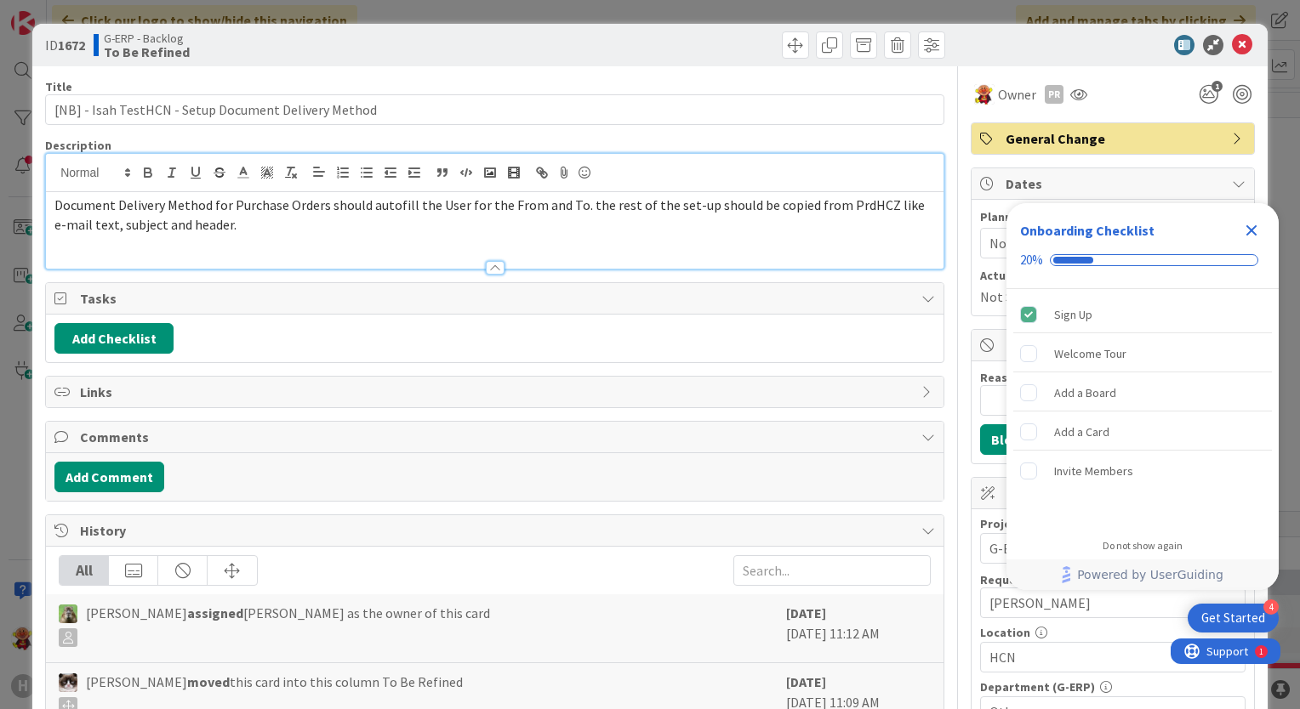
click at [453, 244] on div "Document Delivery Method for Purchase Orders should autofill the User for the F…" at bounding box center [494, 230] width 897 height 77
click at [1253, 239] on icon "Close Checklist" at bounding box center [1251, 230] width 20 height 20
